Goal: Find specific page/section: Find specific page/section

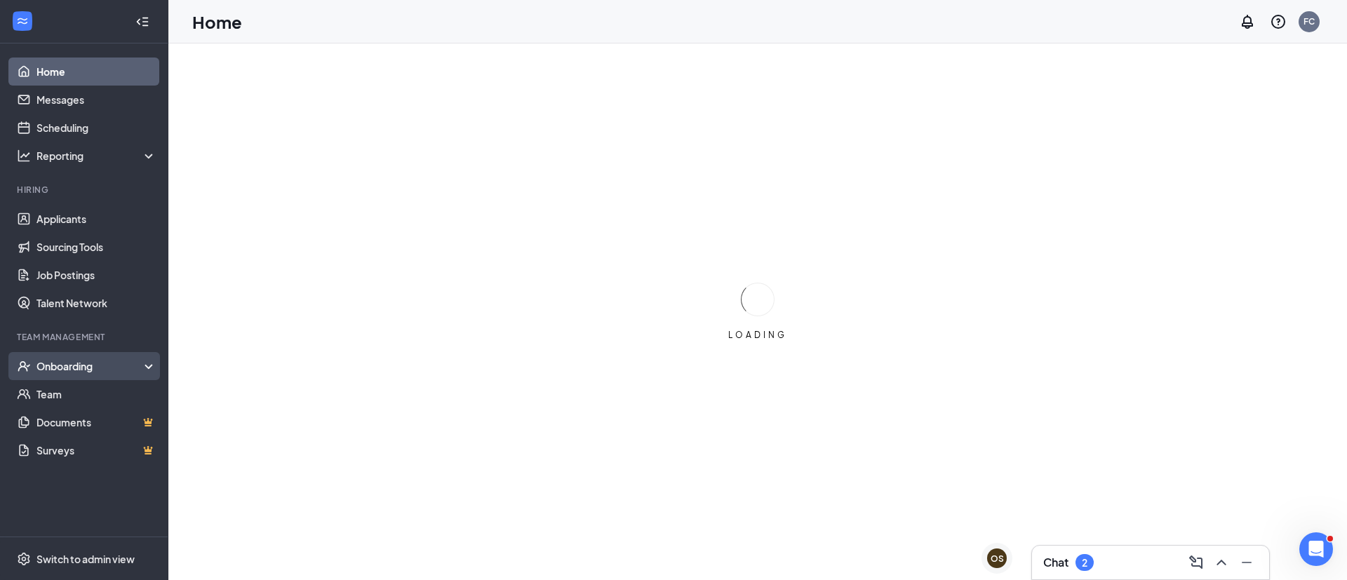
click at [82, 377] on div "Onboarding" at bounding box center [84, 366] width 168 height 28
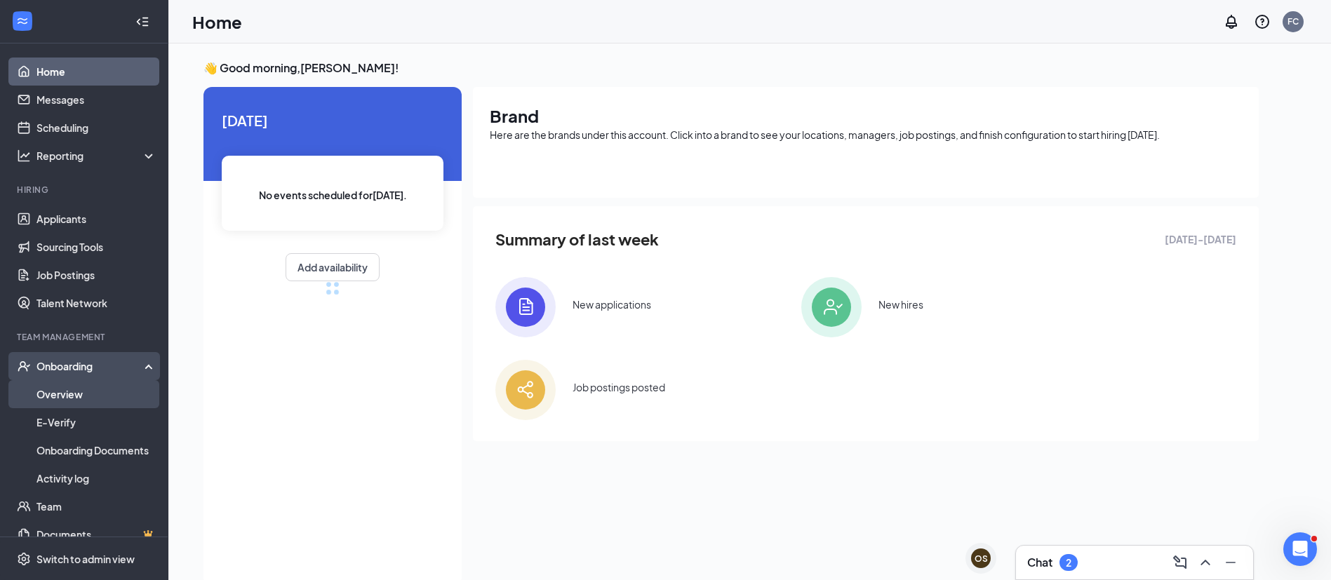
click at [86, 400] on link "Overview" at bounding box center [96, 394] width 120 height 28
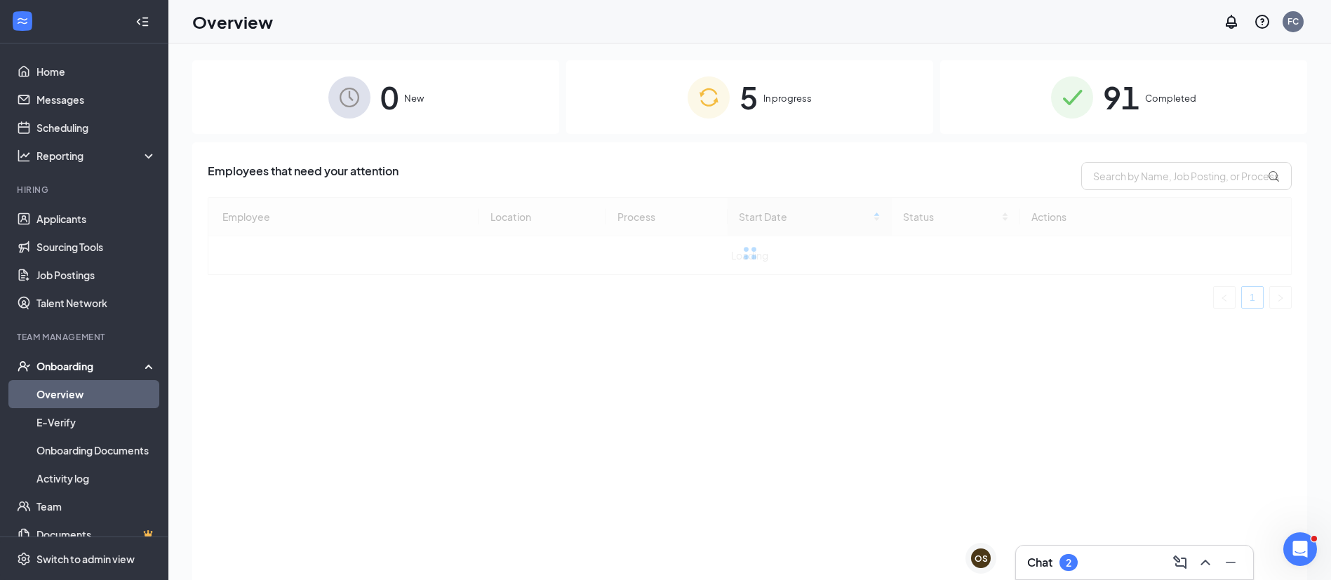
click at [833, 109] on div "5 In progress" at bounding box center [749, 97] width 367 height 74
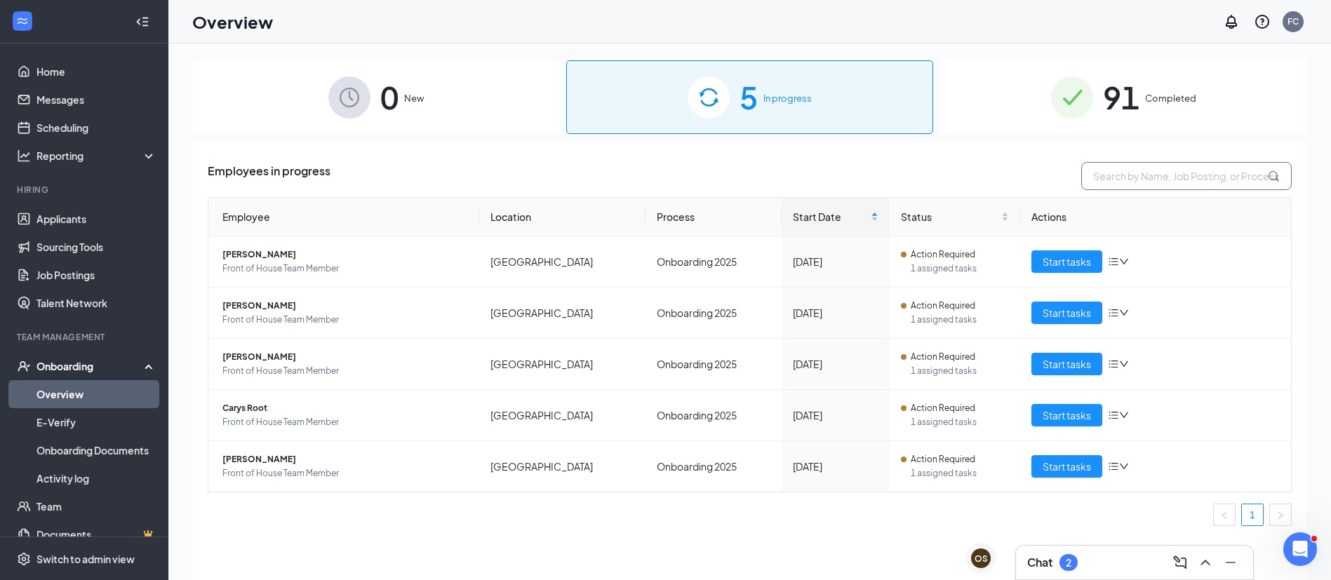
click at [1106, 162] on input "text" at bounding box center [1186, 176] width 210 height 28
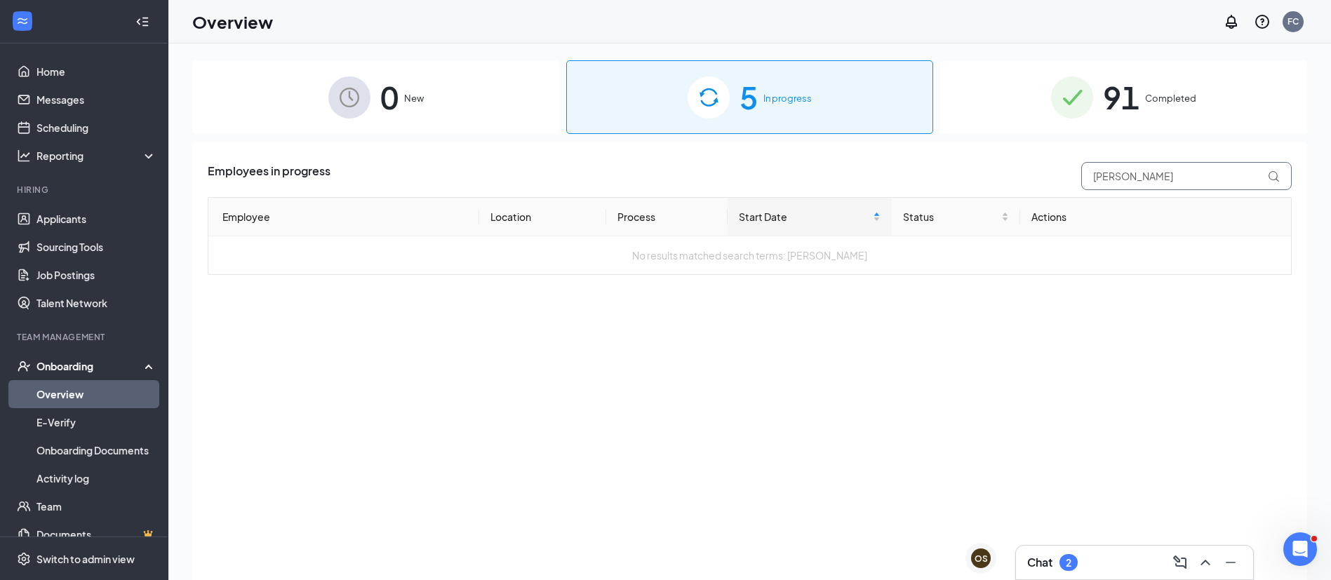
type input "[PERSON_NAME]"
click at [1112, 107] on span "91" at bounding box center [1121, 97] width 36 height 48
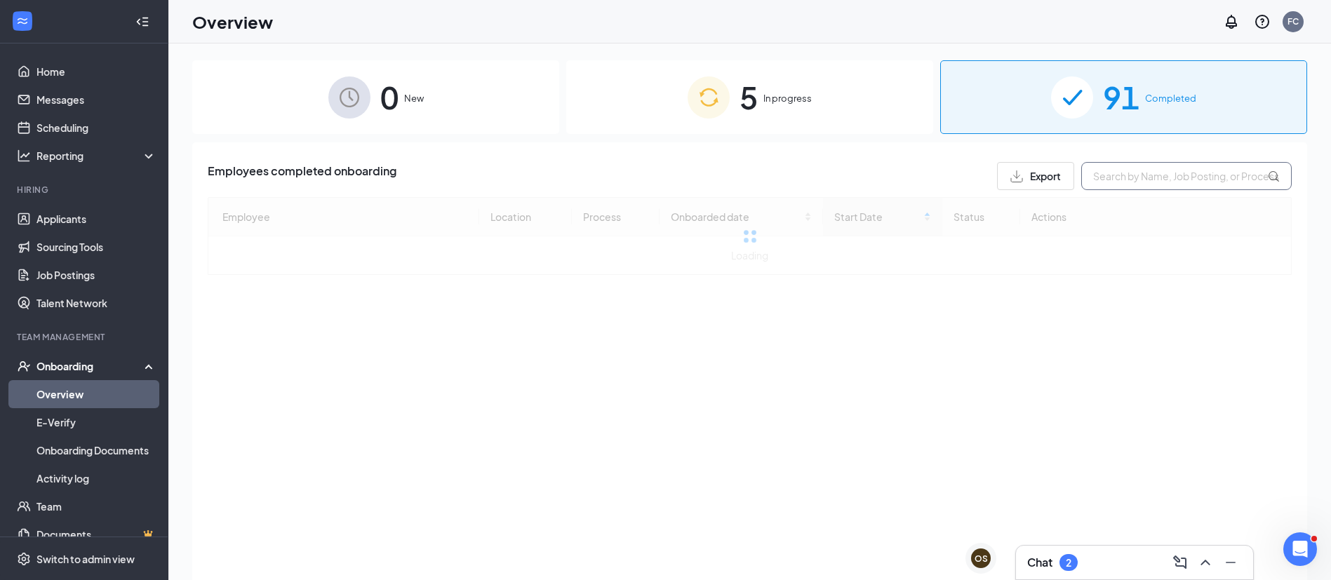
click at [1146, 175] on input "text" at bounding box center [1186, 176] width 210 height 28
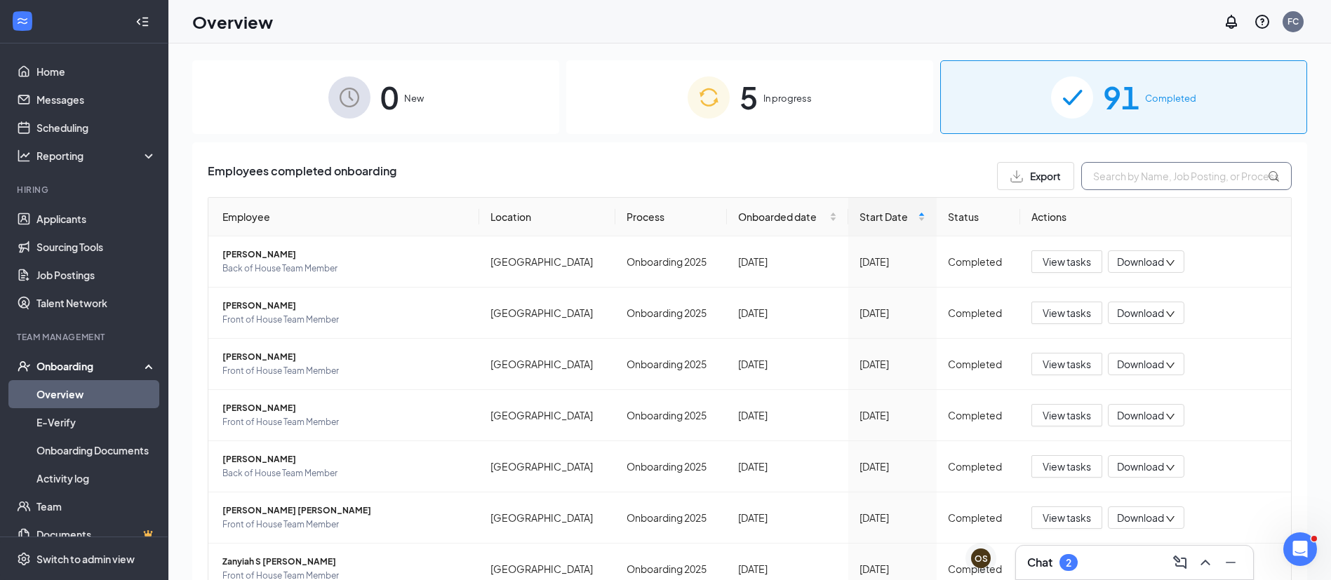
paste input "[PERSON_NAME]"
type input "[PERSON_NAME]"
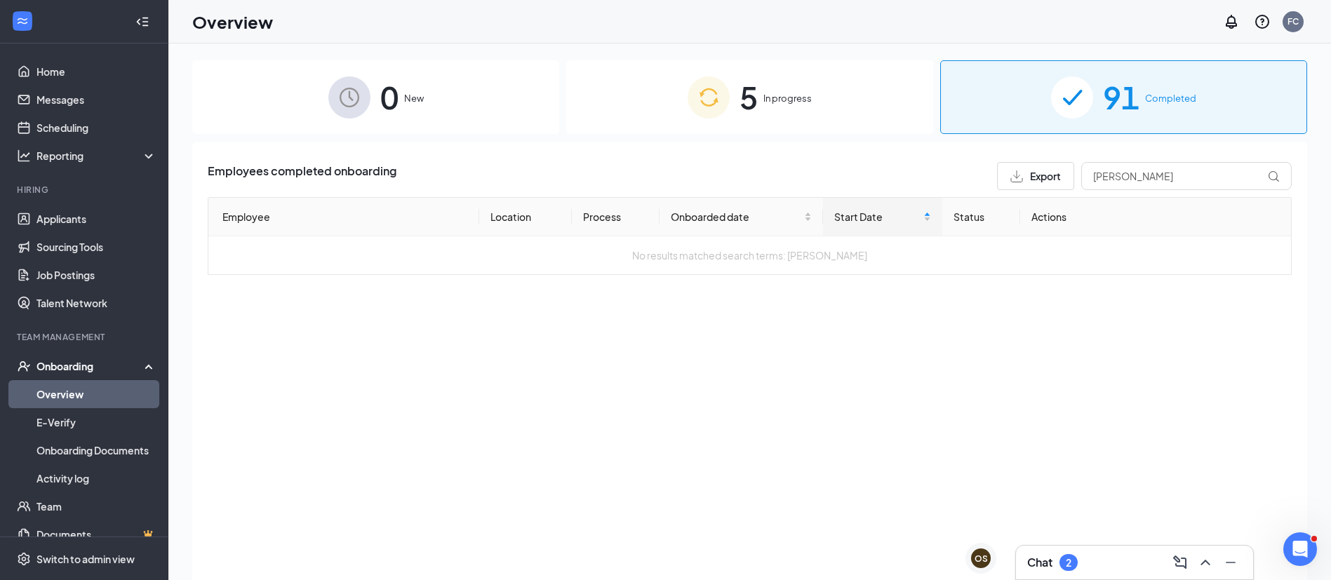
click at [788, 90] on div "5 In progress" at bounding box center [749, 97] width 367 height 74
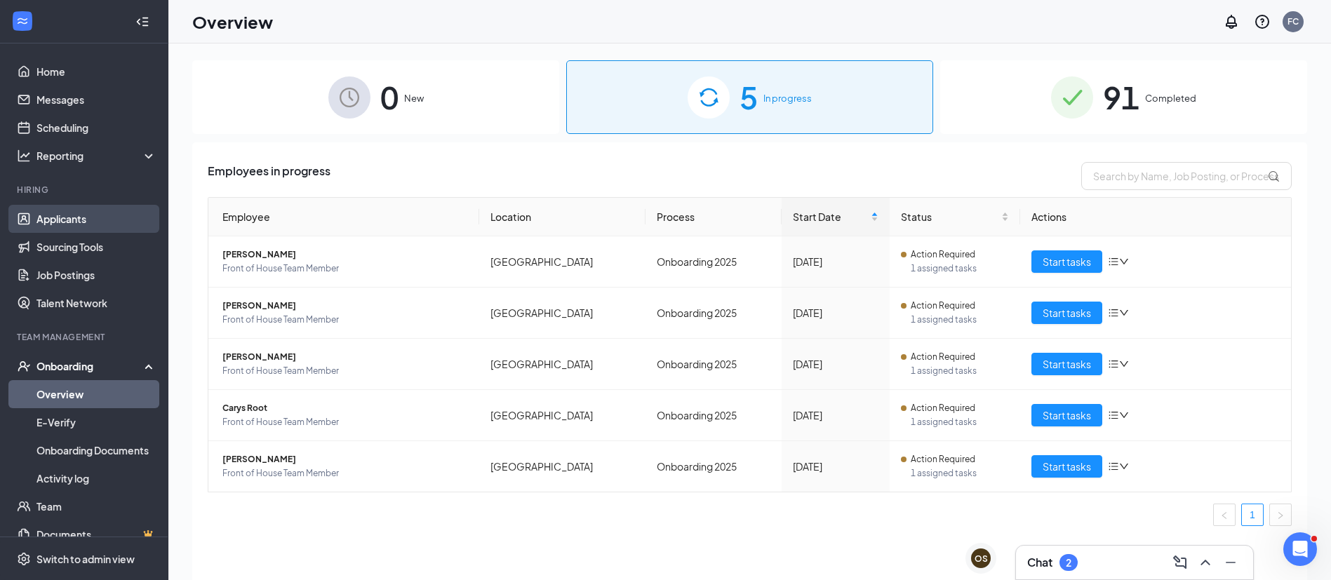
click at [48, 211] on link "Applicants" at bounding box center [96, 219] width 120 height 28
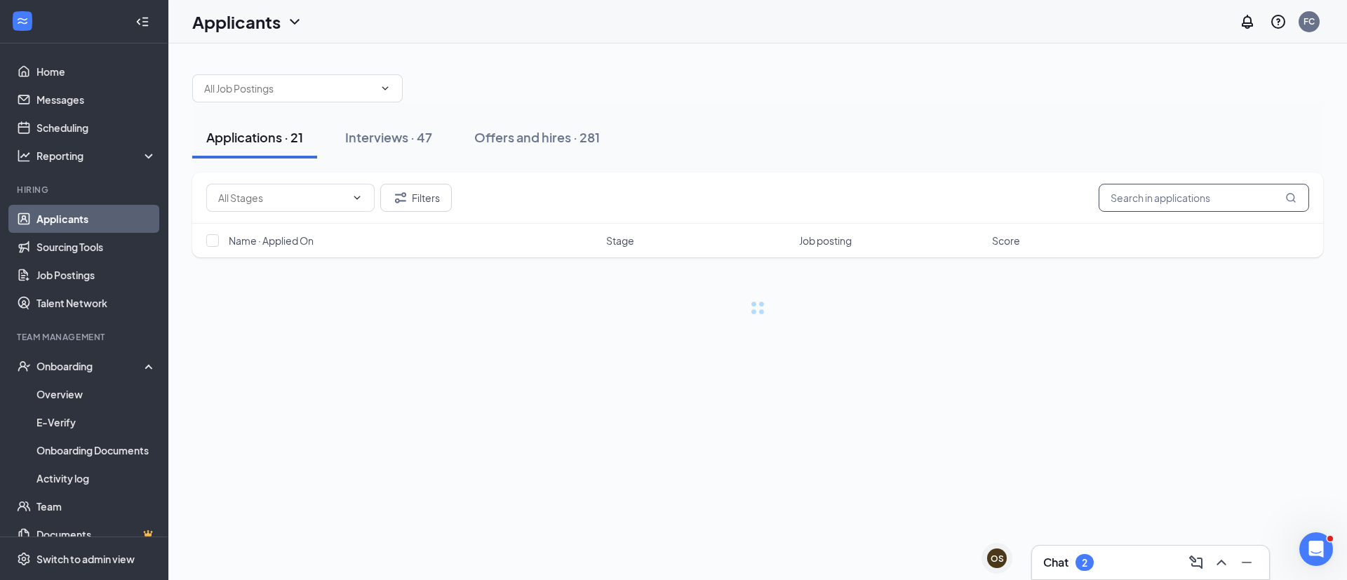
click at [1165, 199] on input "text" at bounding box center [1204, 198] width 210 height 28
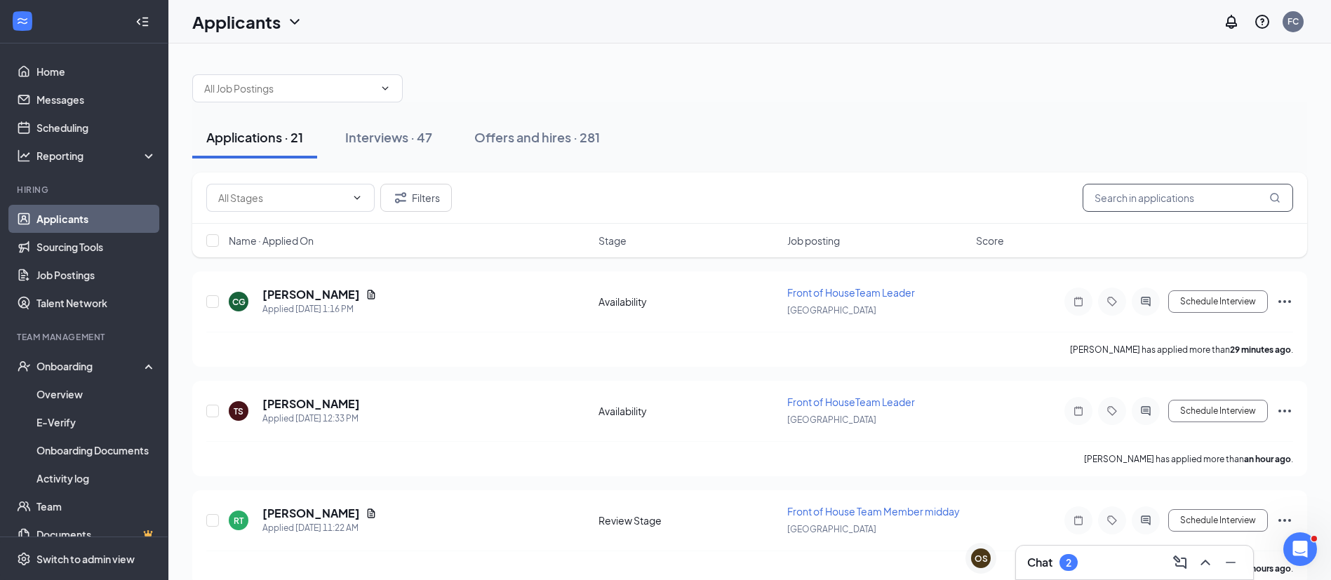
paste input "[PERSON_NAME]"
type input "[PERSON_NAME]"
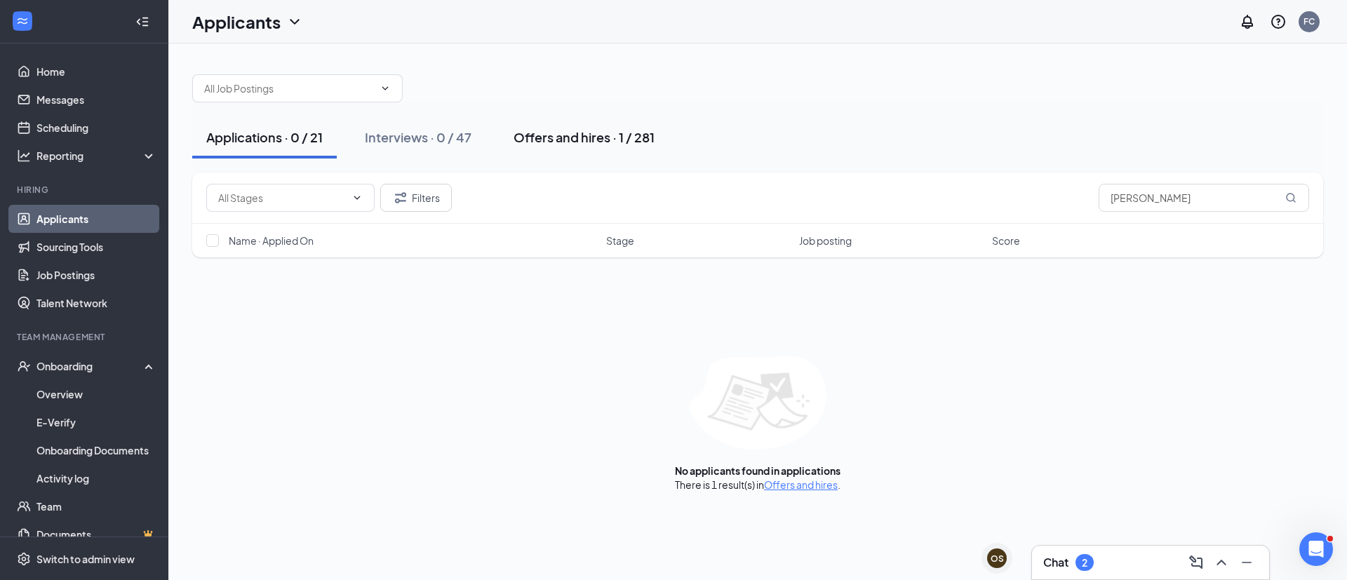
click at [558, 126] on button "Offers and hires · 1 / 281" at bounding box center [583, 137] width 169 height 42
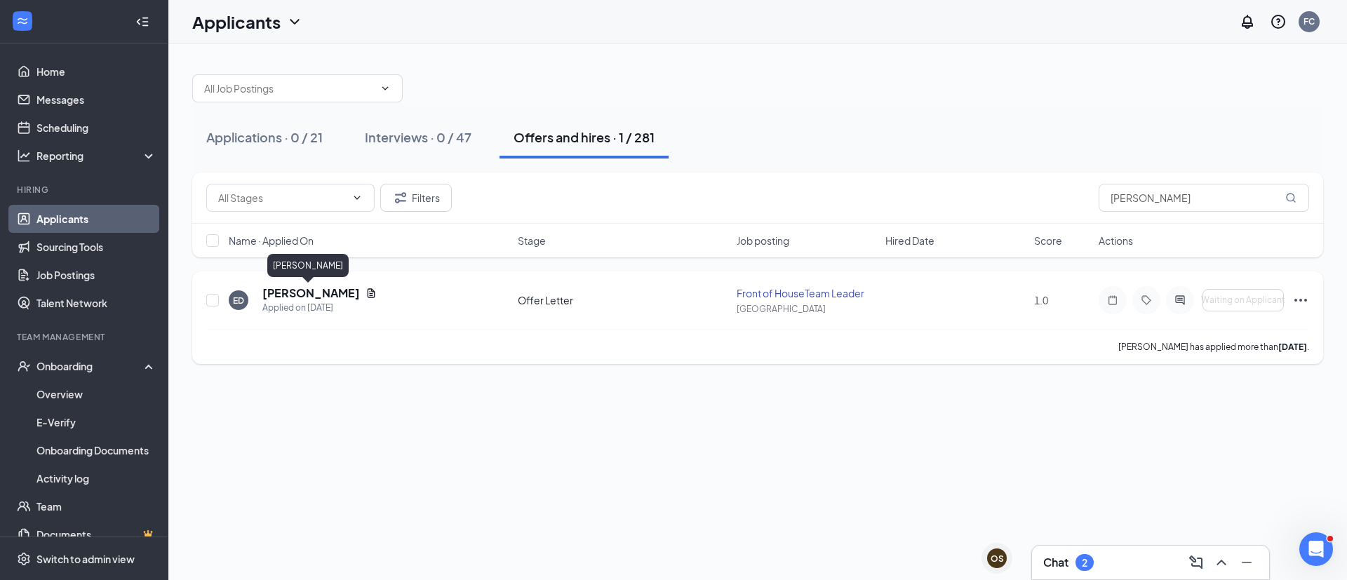
click at [287, 286] on h5 "[PERSON_NAME]" at bounding box center [311, 293] width 98 height 15
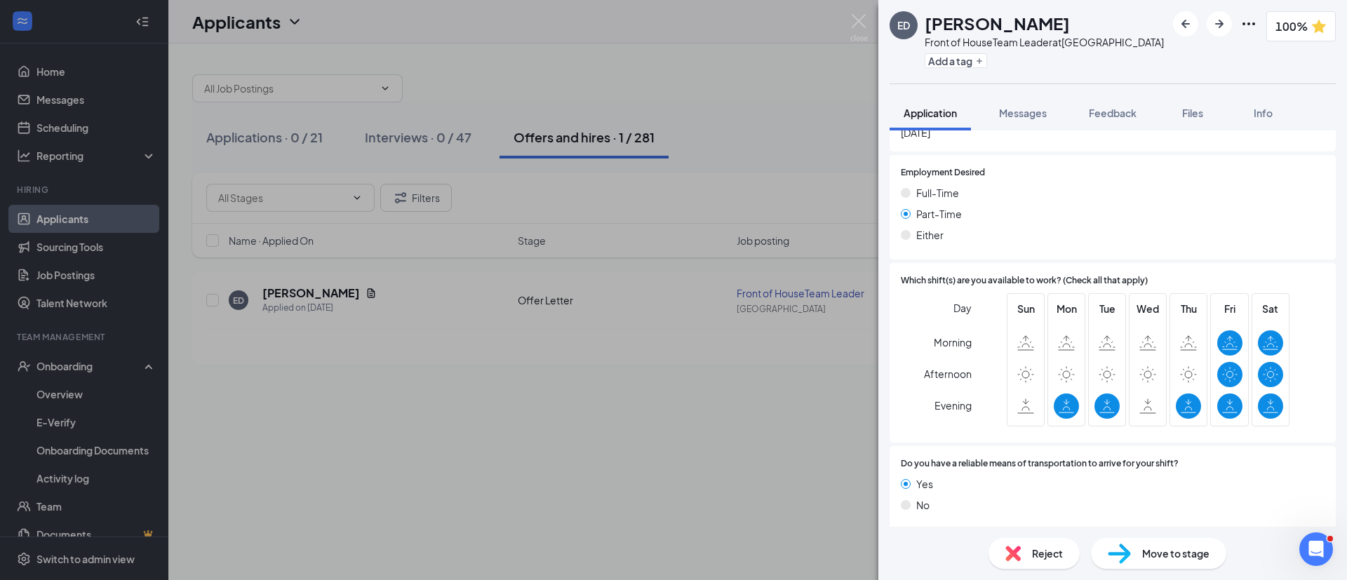
scroll to position [854, 0]
